Goal: Task Accomplishment & Management: Complete application form

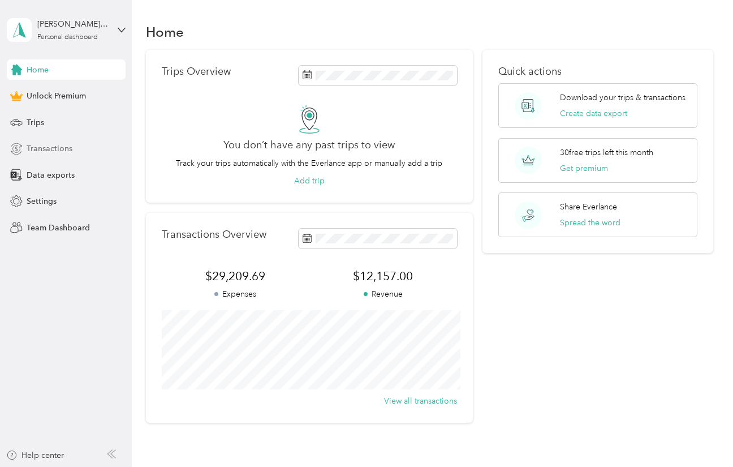
click at [46, 148] on span "Transactions" at bounding box center [50, 149] width 46 height 12
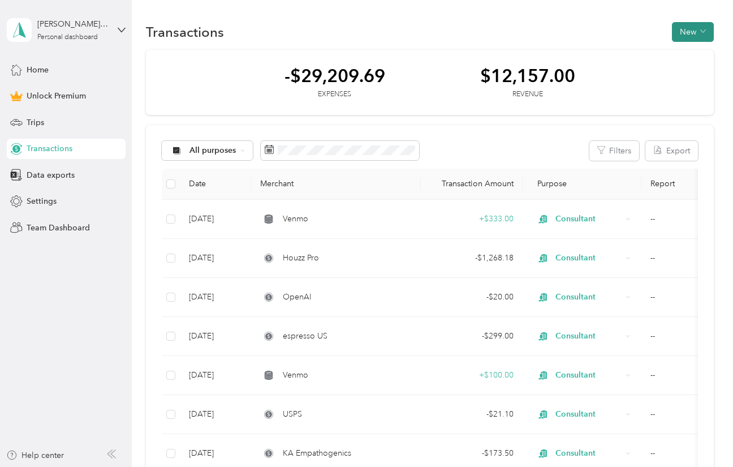
click at [686, 34] on button "New" at bounding box center [693, 32] width 42 height 20
click at [686, 55] on span "Expense" at bounding box center [696, 54] width 31 height 12
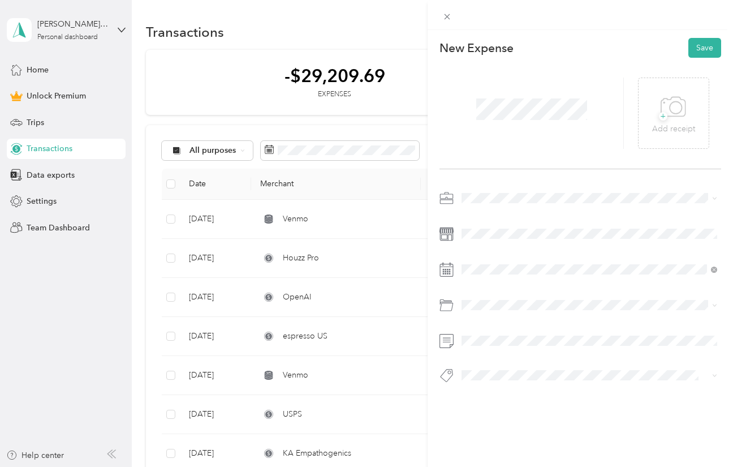
click at [489, 203] on span at bounding box center [590, 198] width 264 height 18
click at [489, 257] on span "Consultant" at bounding box center [485, 258] width 38 height 10
click at [486, 346] on span "Supplies" at bounding box center [481, 351] width 31 height 10
click at [701, 53] on button "Save" at bounding box center [705, 48] width 33 height 20
